Goal: Transaction & Acquisition: Purchase product/service

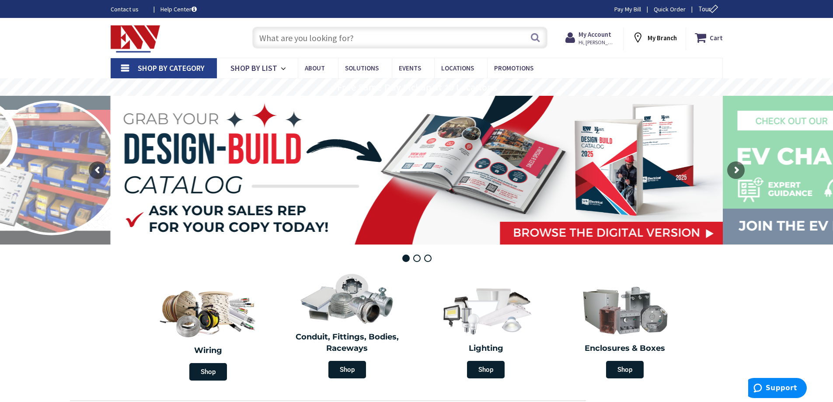
paste input "MUVRC"
type input "MUVRC"
